Goal: Task Accomplishment & Management: Use online tool/utility

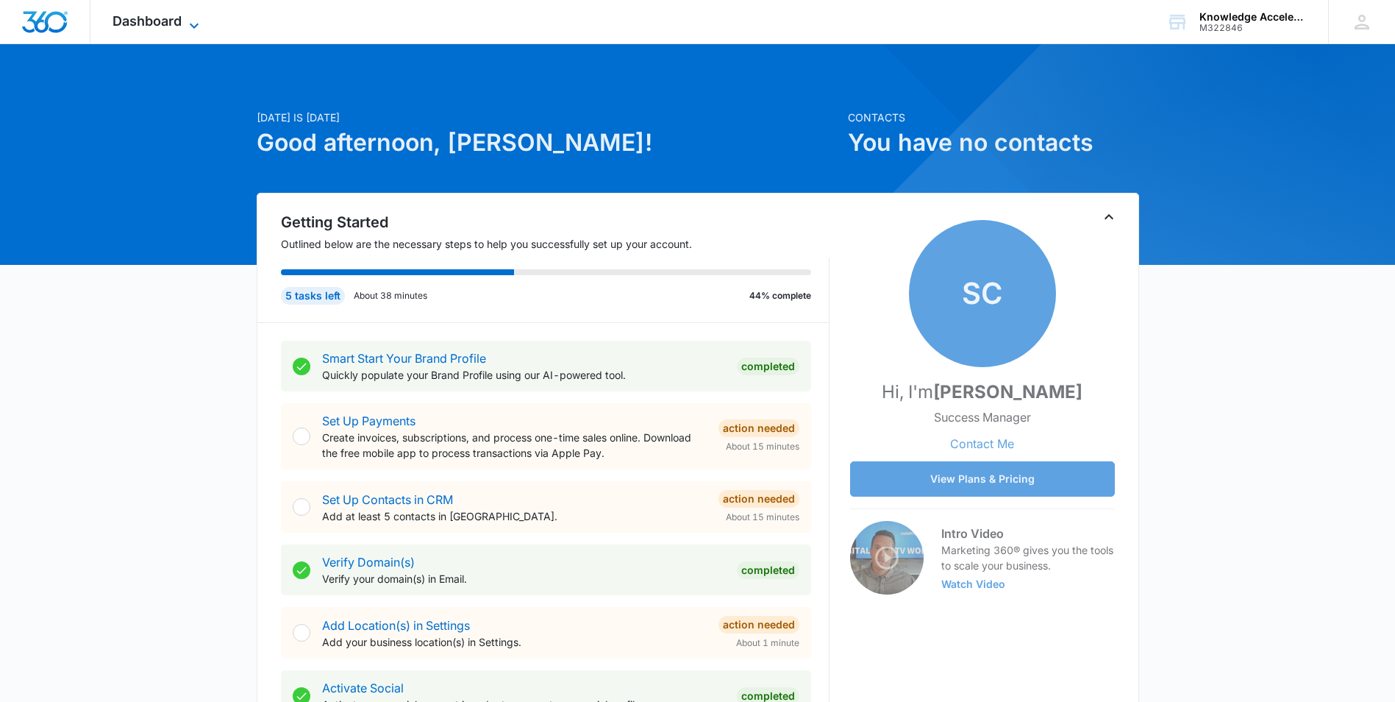
click at [149, 14] on span "Dashboard" at bounding box center [147, 20] width 69 height 15
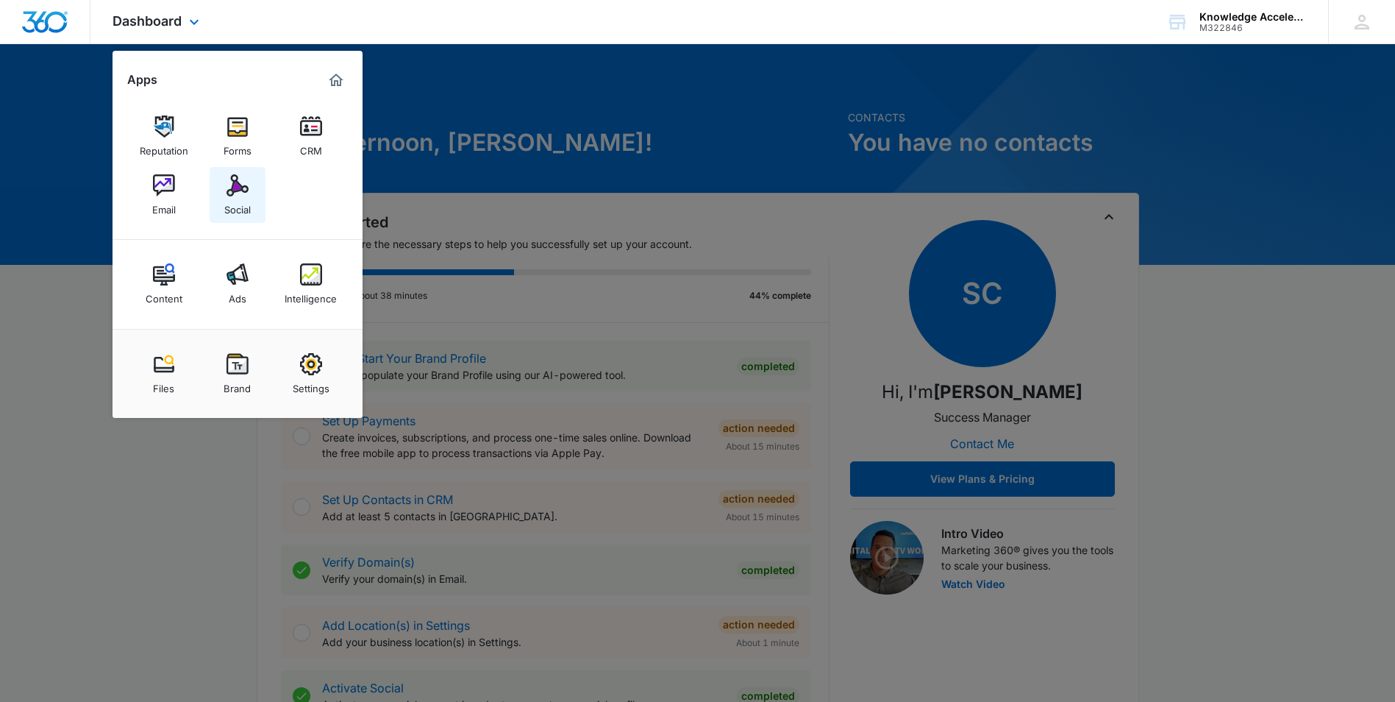
click at [220, 189] on link "Social" at bounding box center [238, 195] width 56 height 56
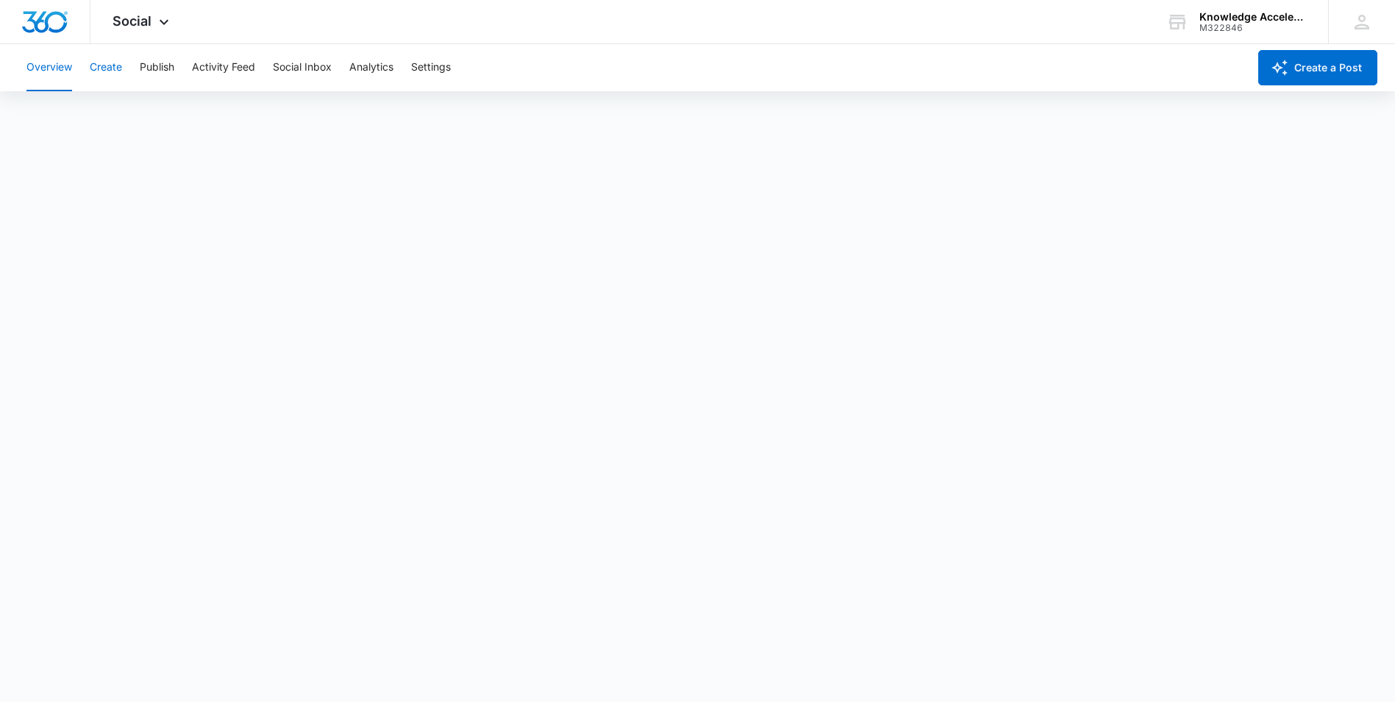
click at [113, 61] on button "Create" at bounding box center [106, 67] width 32 height 47
